Goal: Find specific page/section: Find specific page/section

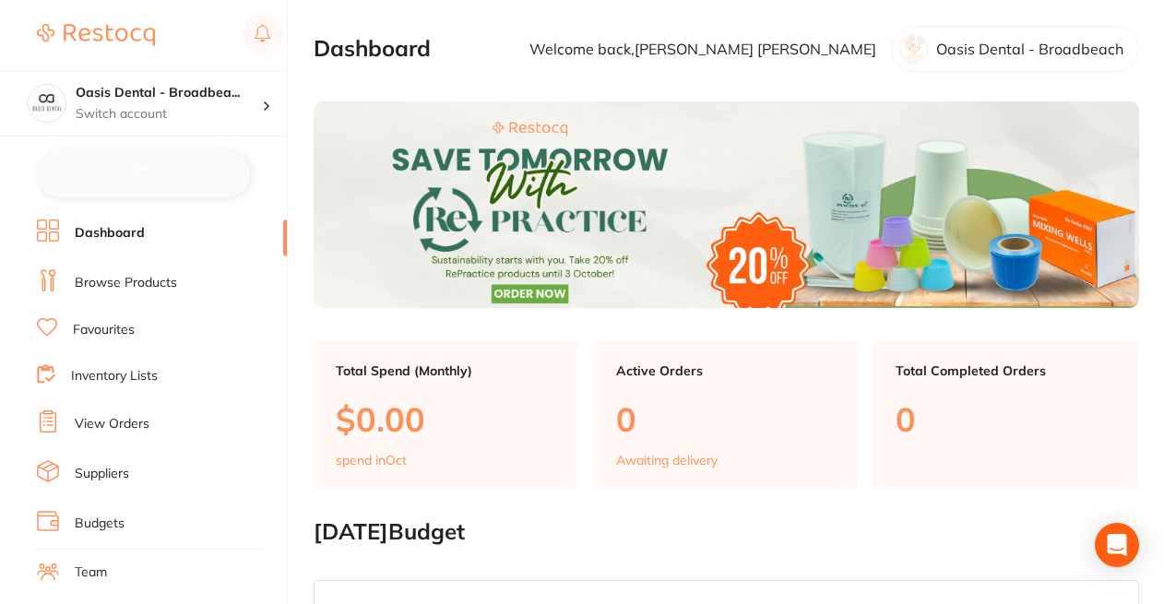
checkbox input "false"
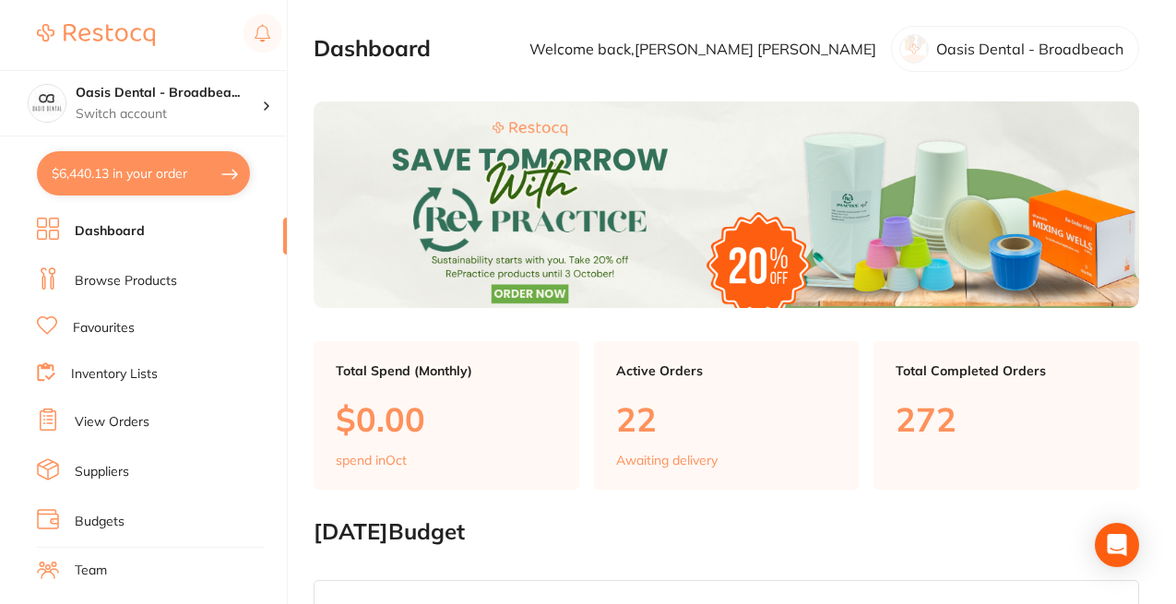
click at [147, 278] on link "Browse Products" at bounding box center [126, 281] width 102 height 18
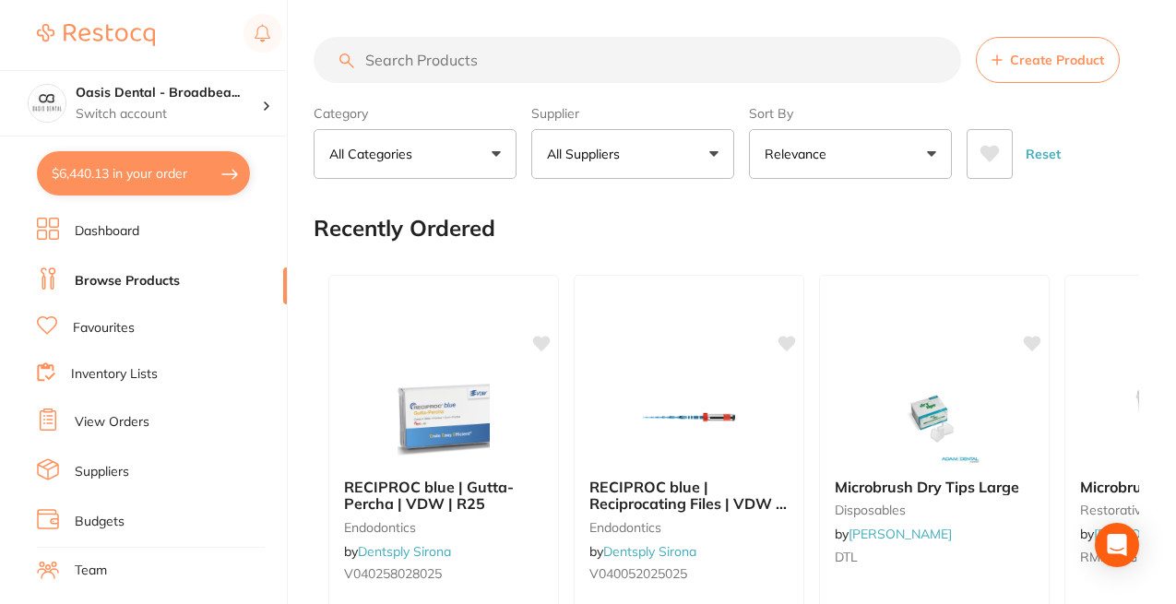
click at [415, 65] on input "search" at bounding box center [638, 60] width 648 height 46
paste input "MD-PD2711091B-2"
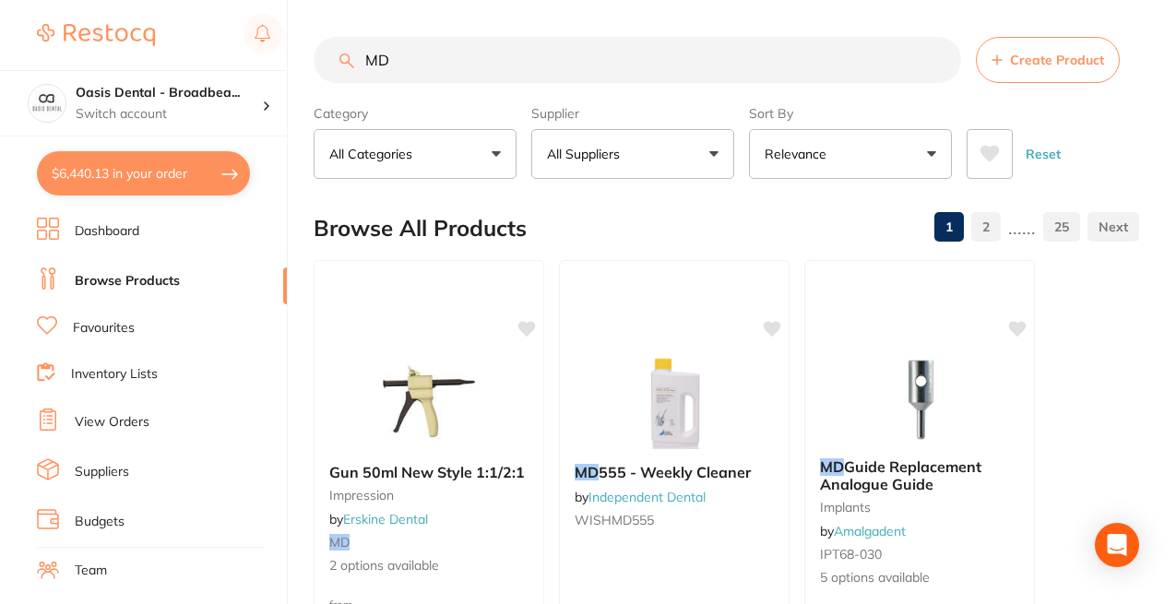
type input "M"
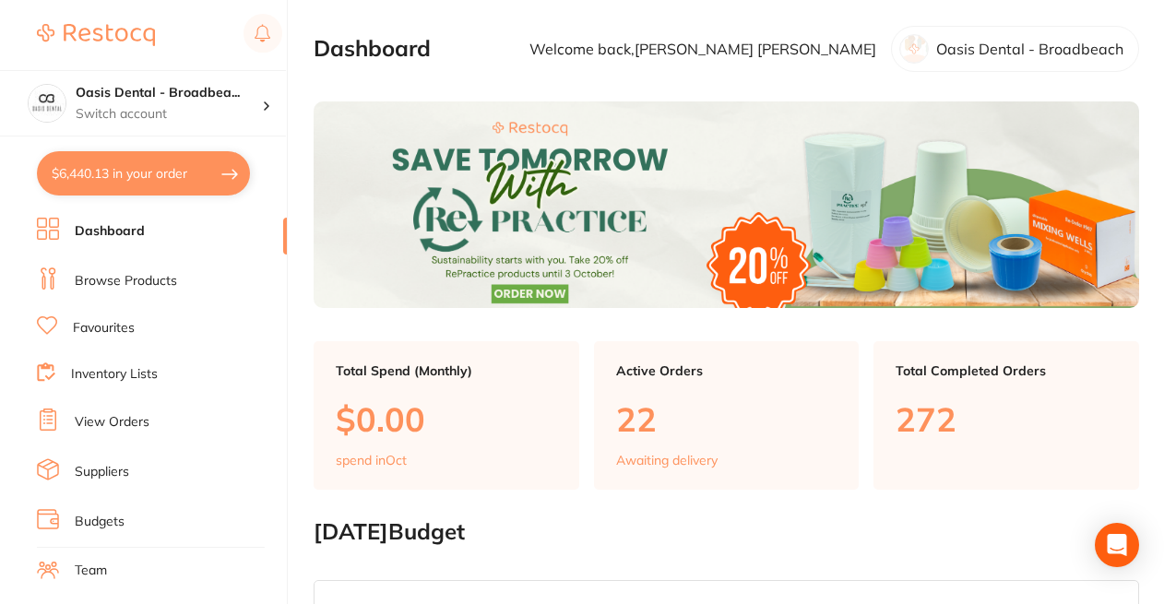
click at [177, 275] on li "Browse Products" at bounding box center [162, 282] width 250 height 28
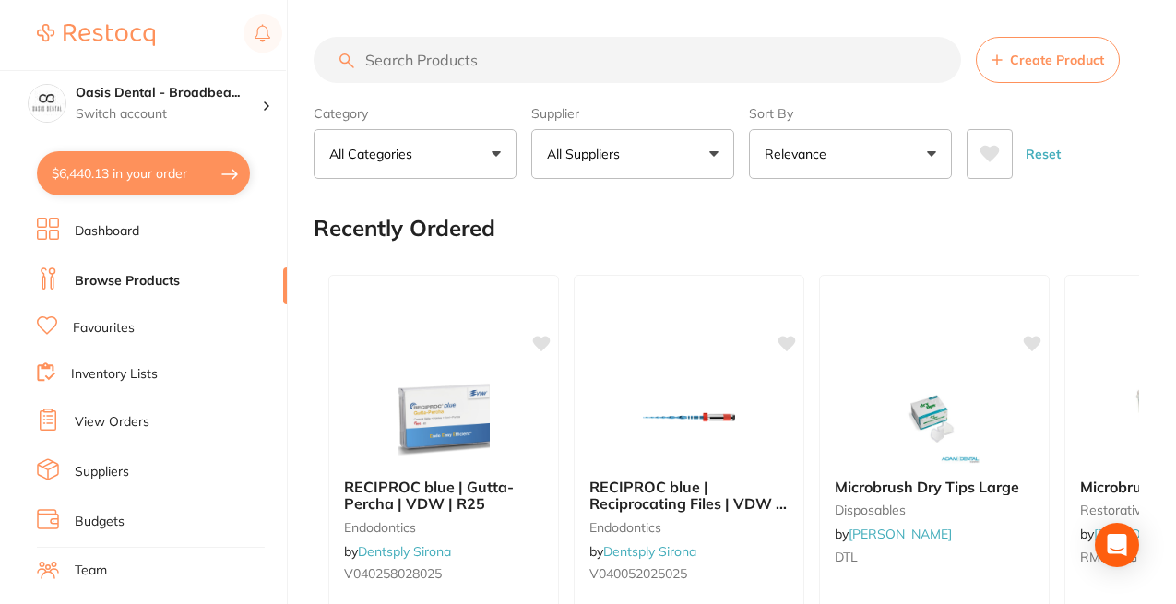
click at [414, 53] on input "search" at bounding box center [638, 60] width 648 height 46
paste input "MD-PD2711091B-2"
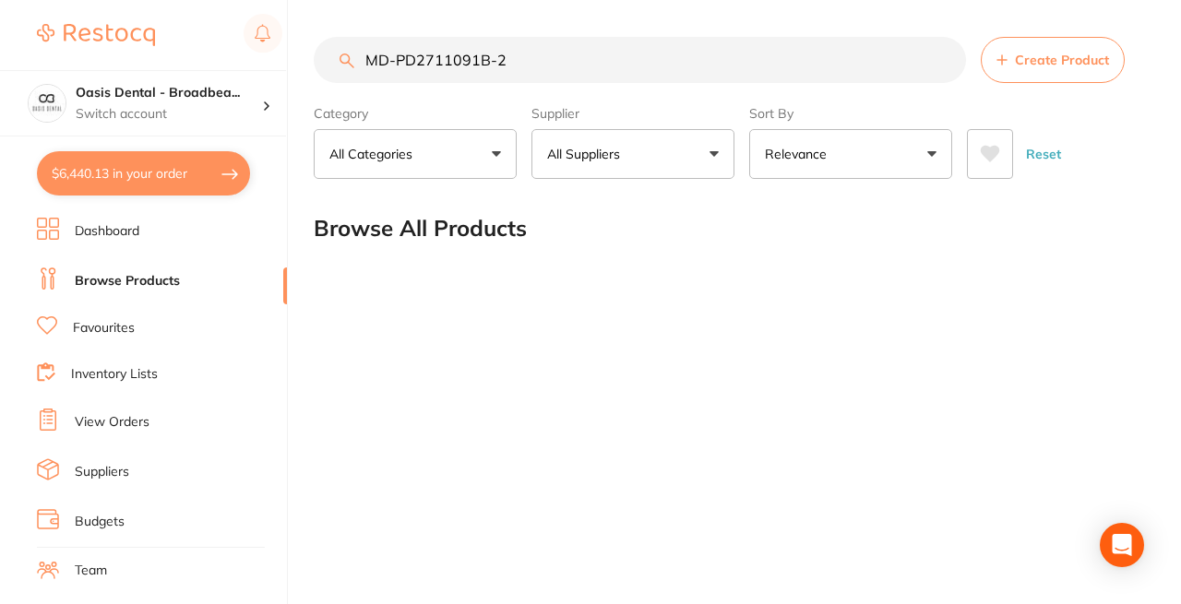
type input "MD-PD2711091B-2"
click at [587, 70] on input "MD-PD2711091B-2" at bounding box center [640, 60] width 652 height 46
